Goal: Find specific page/section: Find specific page/section

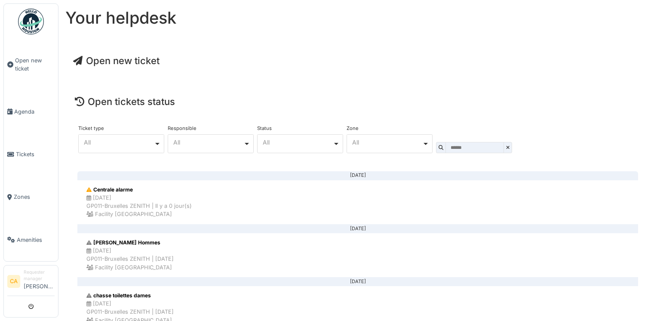
click at [397, 141] on div "All Remove item" at bounding box center [387, 142] width 70 height 5
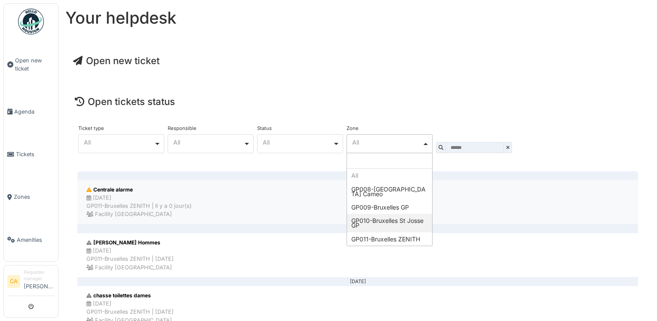
select select "****"
